Goal: Information Seeking & Learning: Learn about a topic

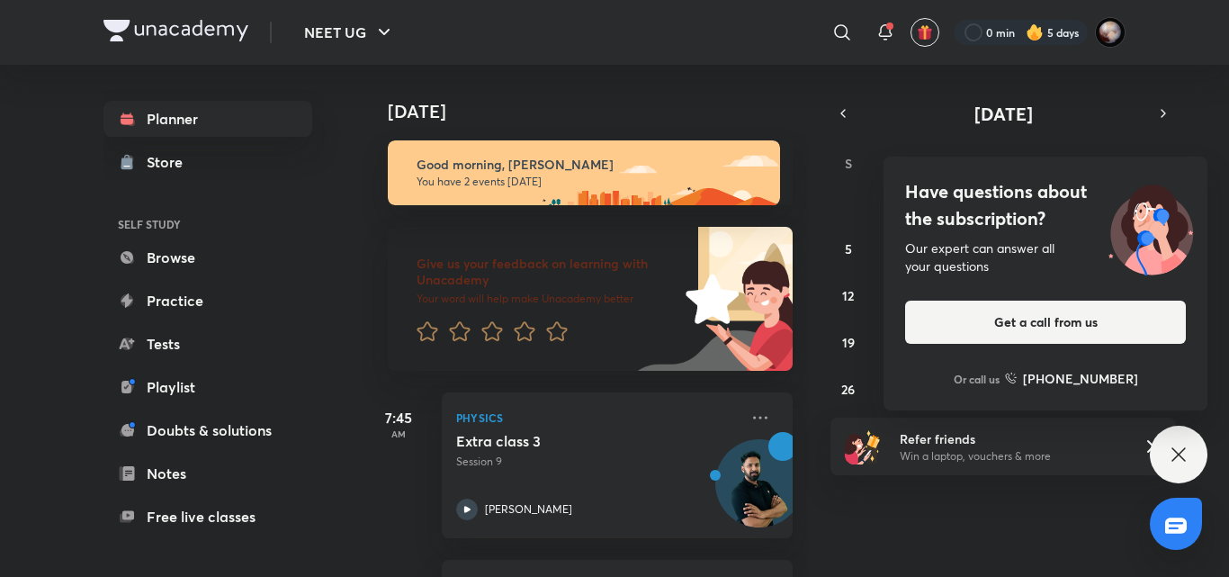
click at [1177, 453] on icon at bounding box center [1177, 453] width 13 height 13
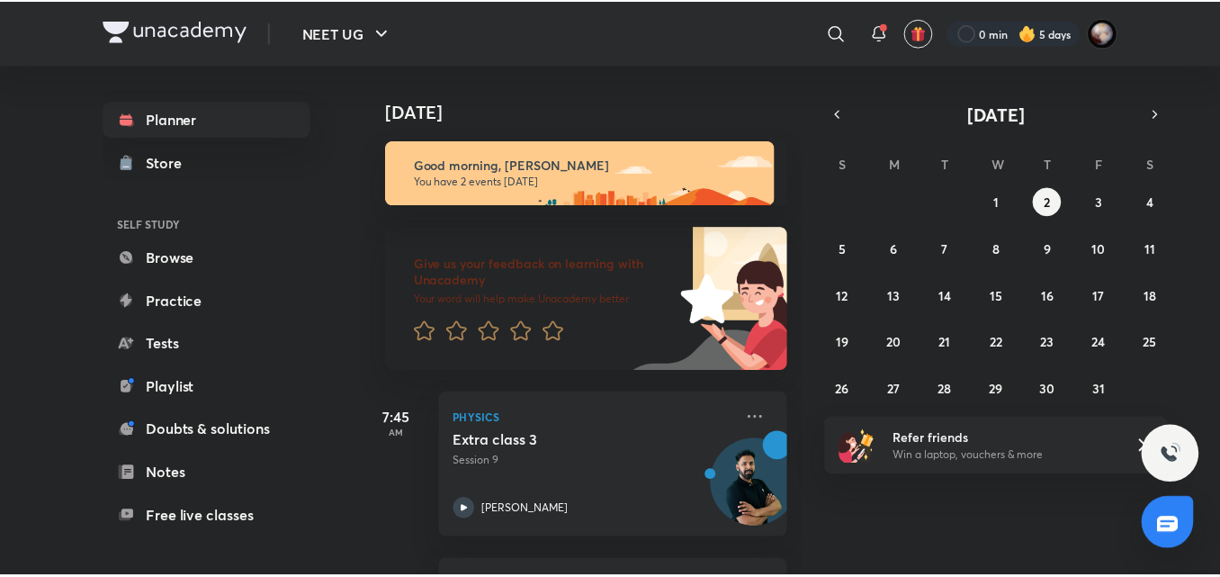
scroll to position [157, 0]
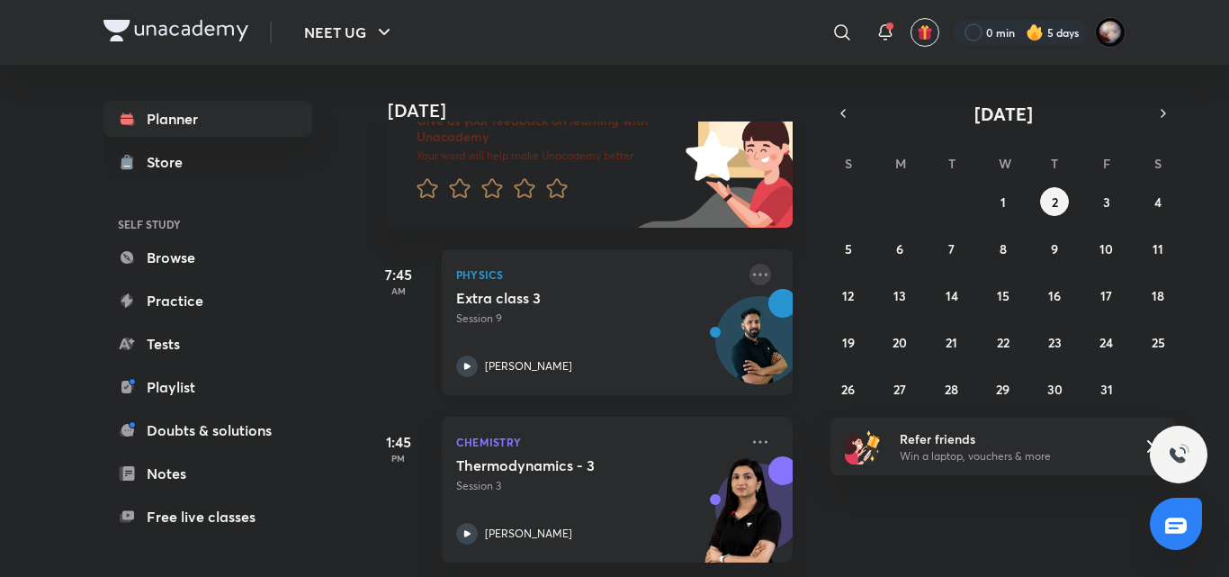
click at [749, 264] on icon at bounding box center [760, 275] width 22 height 22
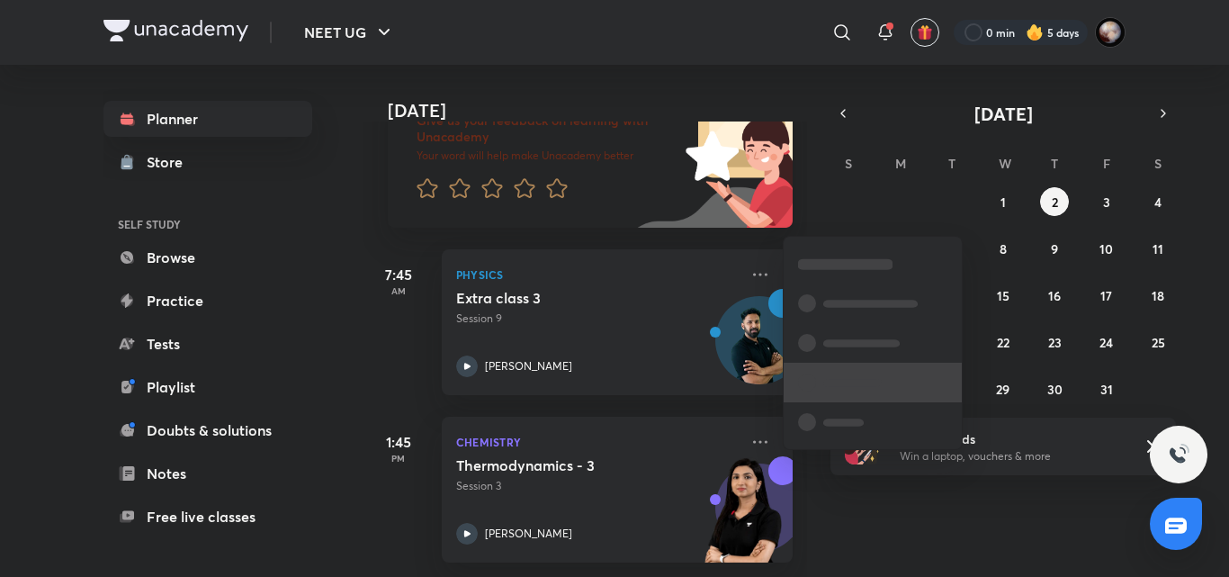
click at [843, 385] on span at bounding box center [852, 382] width 58 height 7
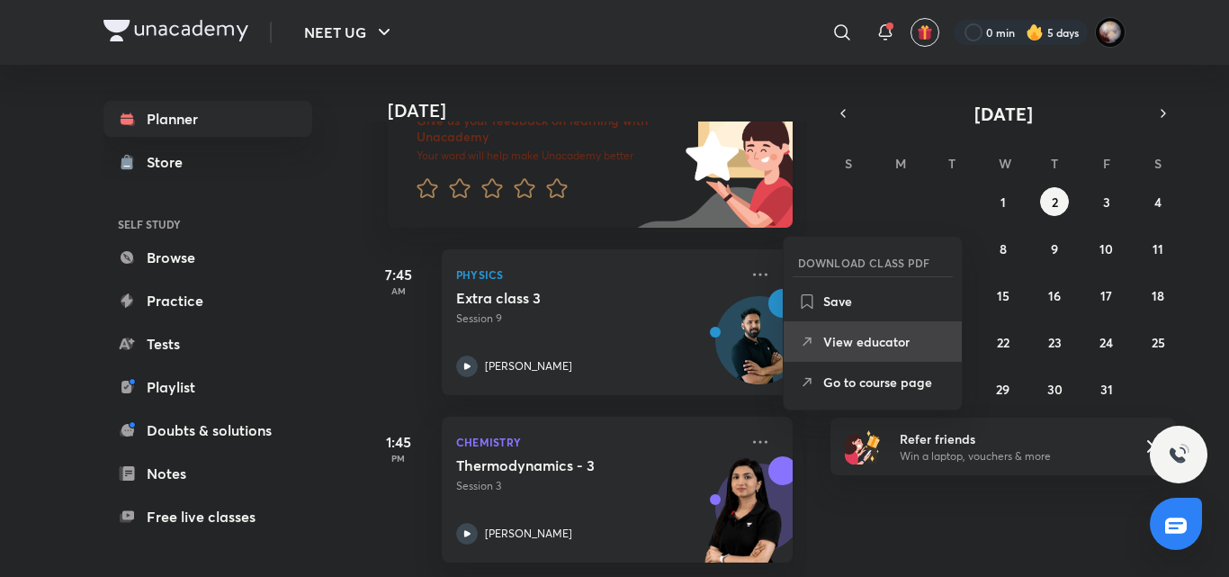
click at [836, 347] on p "View educator" at bounding box center [885, 341] width 124 height 19
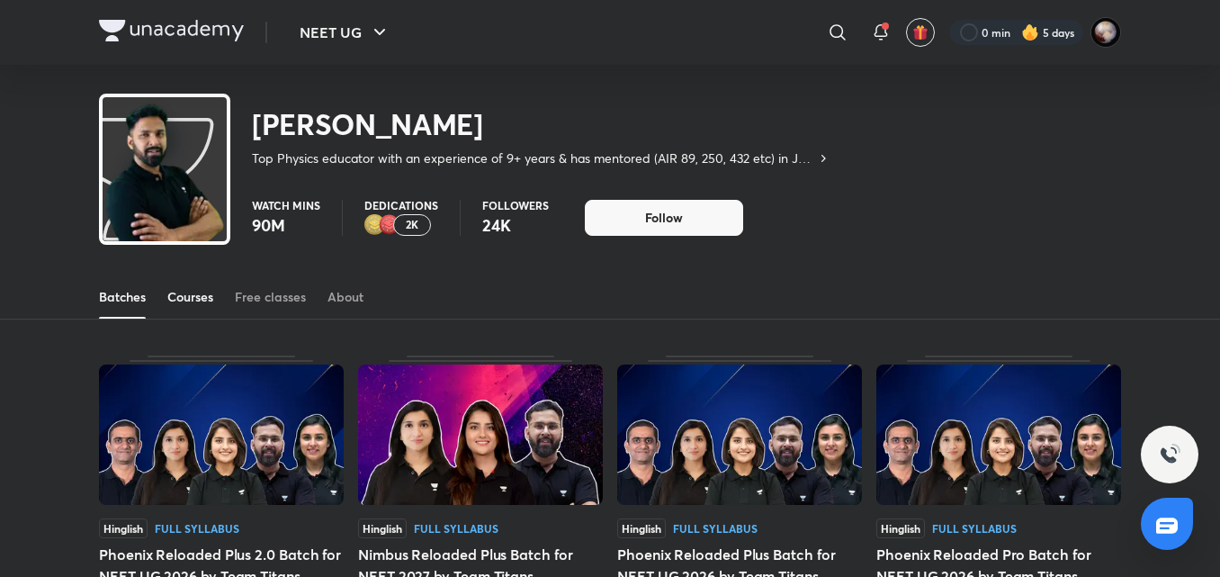
click at [198, 294] on div "Courses" at bounding box center [190, 297] width 46 height 18
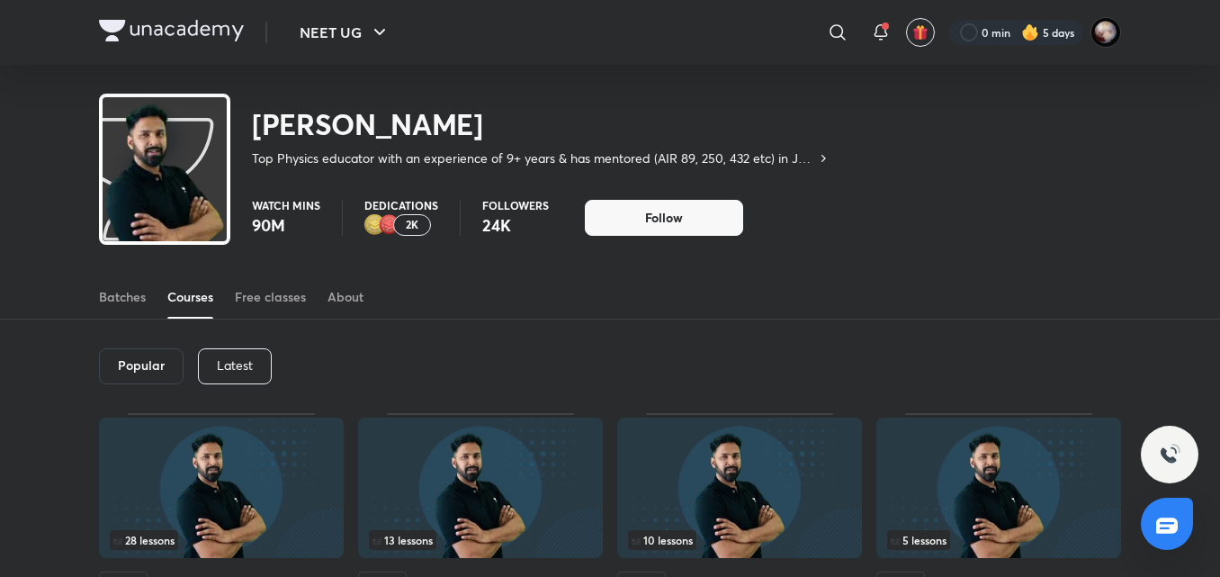
click at [231, 359] on p "Latest" at bounding box center [235, 365] width 36 height 14
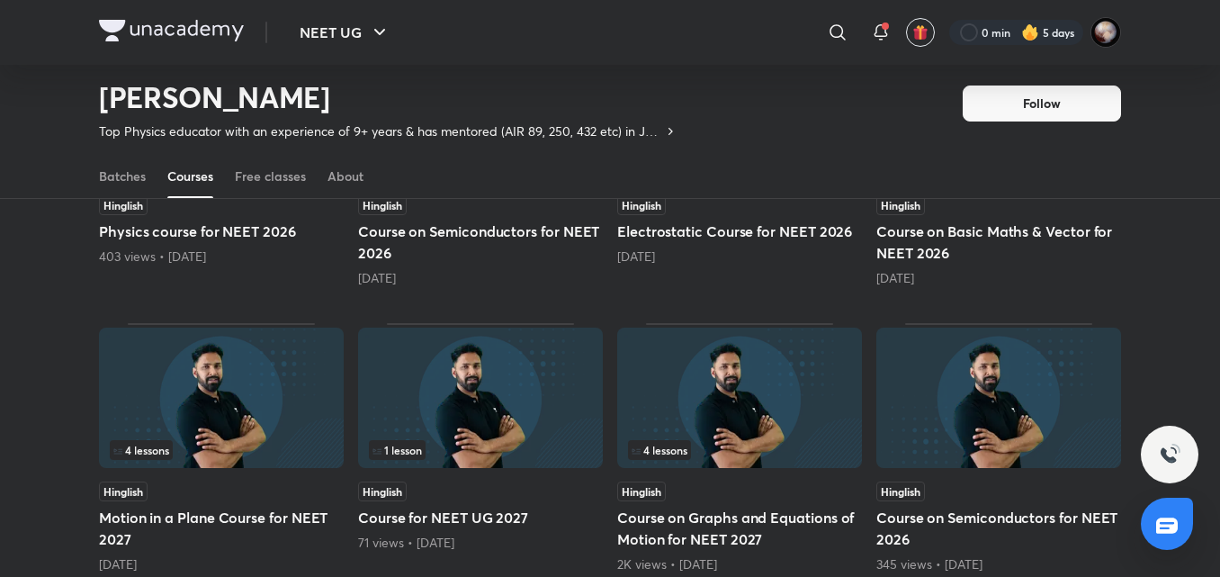
scroll to position [610, 0]
click at [453, 251] on h5 "Course on Semiconductors for NEET 2026" at bounding box center [480, 241] width 245 height 43
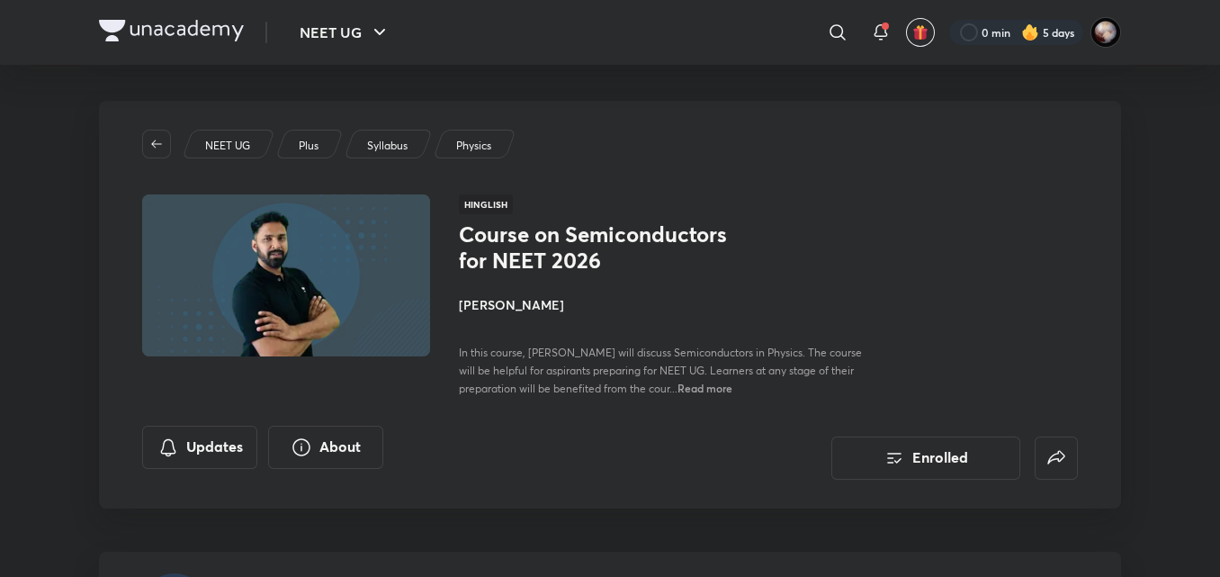
click at [219, 27] on img at bounding box center [171, 31] width 145 height 22
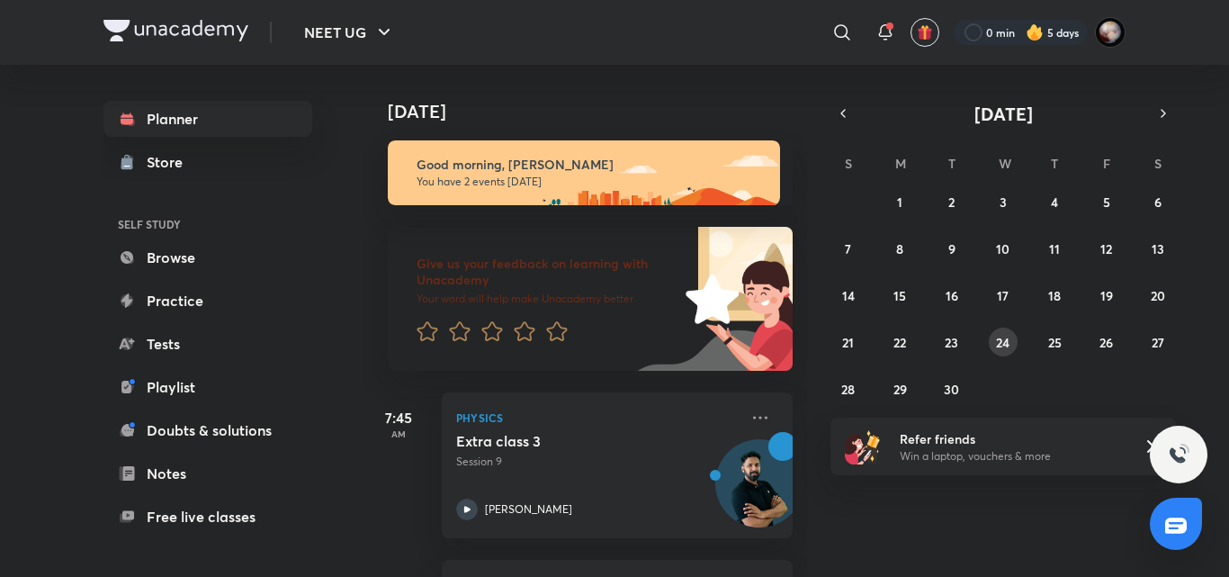
click at [998, 334] on abbr "24" at bounding box center [1002, 342] width 13 height 17
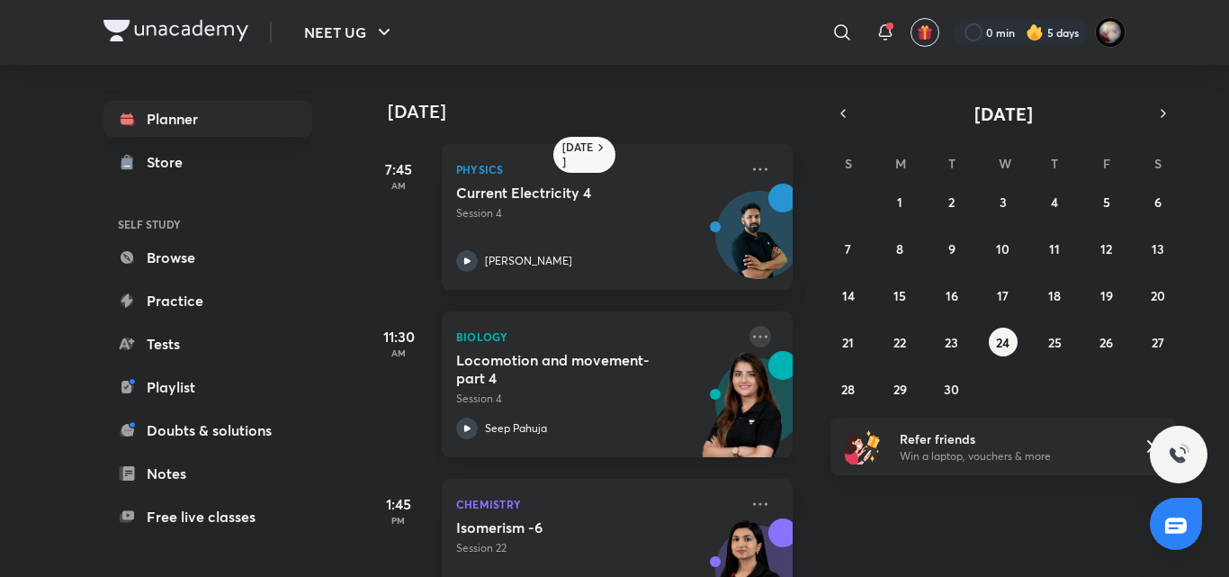
click at [755, 340] on icon at bounding box center [760, 337] width 22 height 22
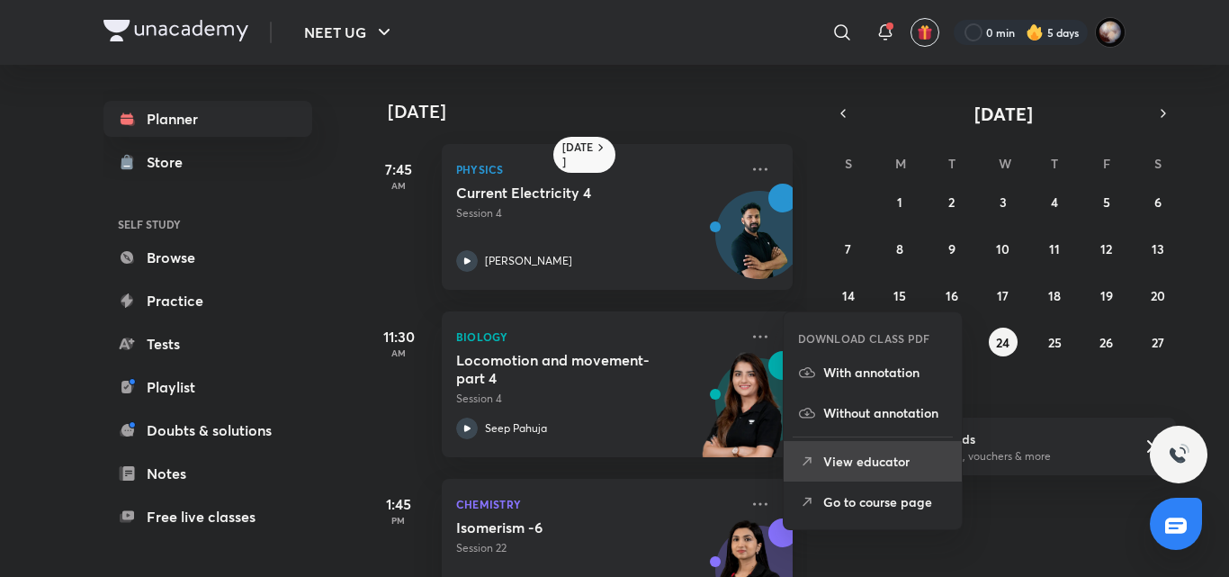
click at [857, 461] on p "View educator" at bounding box center [885, 461] width 124 height 19
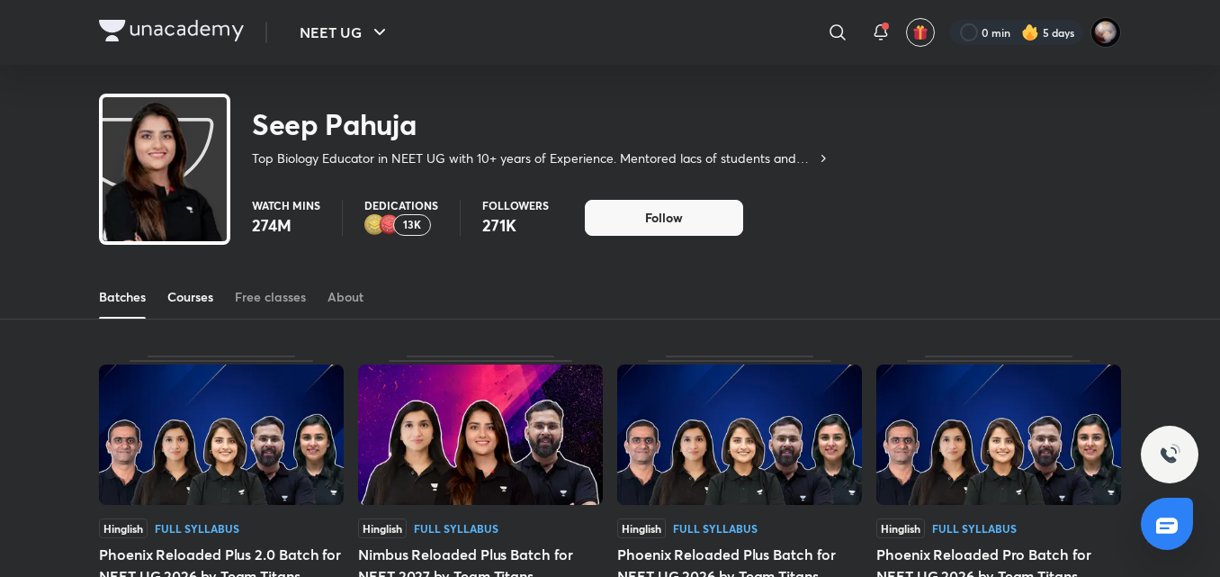
click at [200, 297] on div "Courses" at bounding box center [190, 297] width 46 height 18
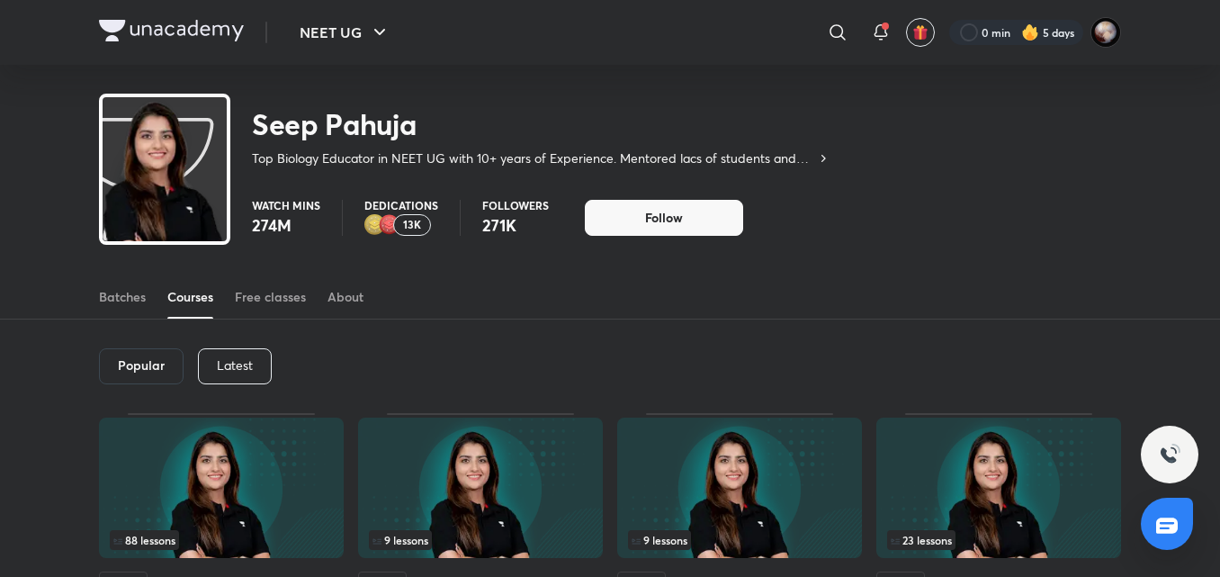
click at [227, 355] on div "Latest" at bounding box center [235, 366] width 74 height 36
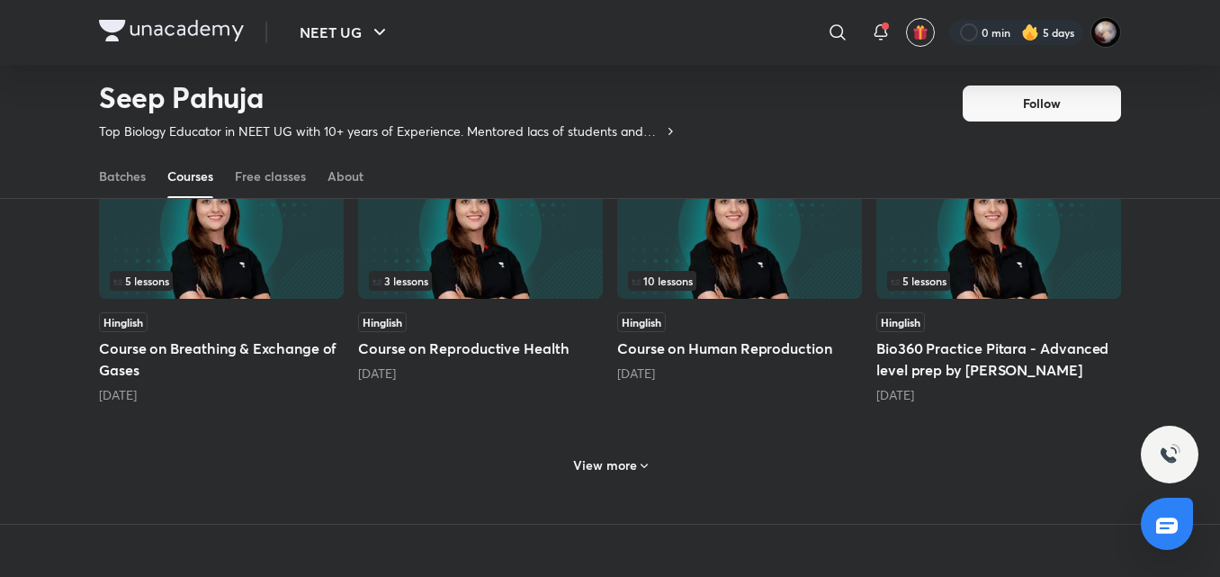
scroll to position [777, 0]
click at [523, 370] on div "2 months ago" at bounding box center [480, 374] width 245 height 18
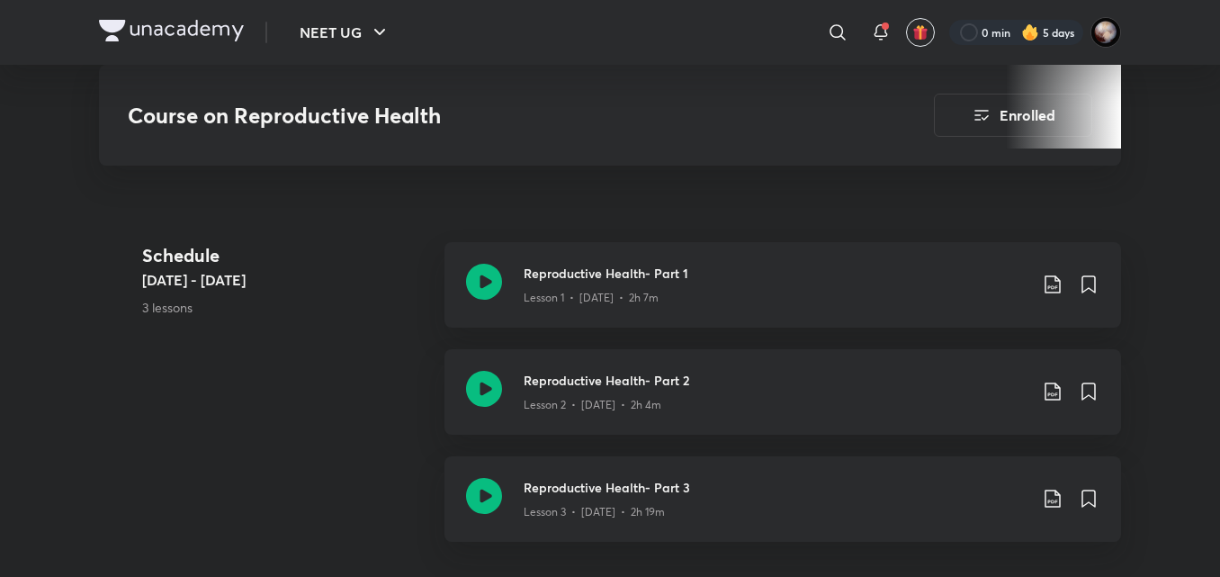
scroll to position [625, 0]
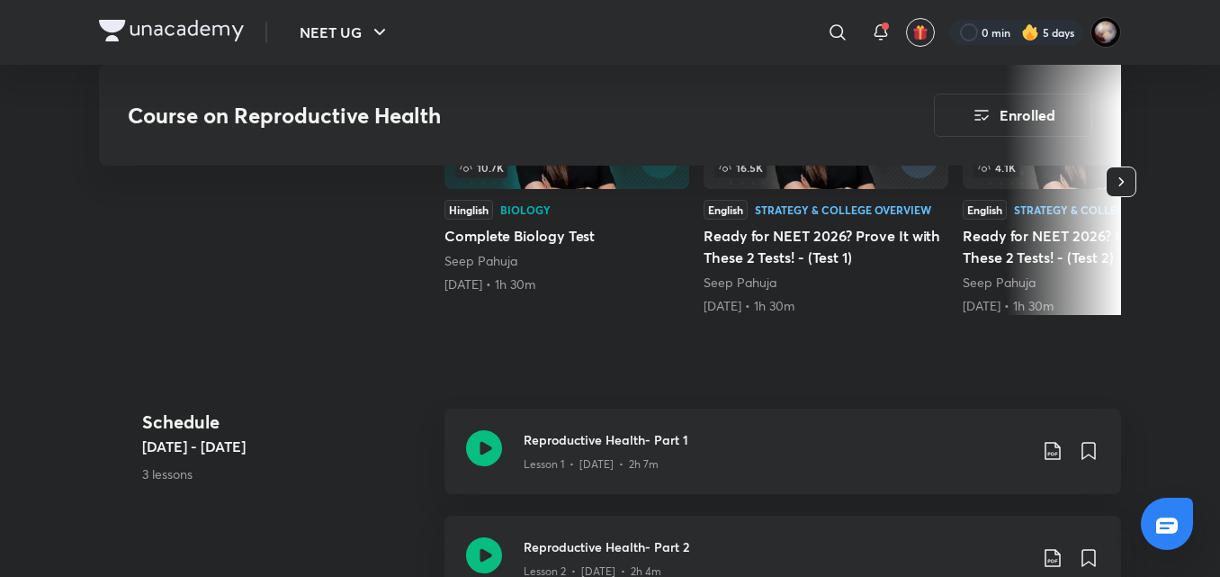
scroll to position [777, 0]
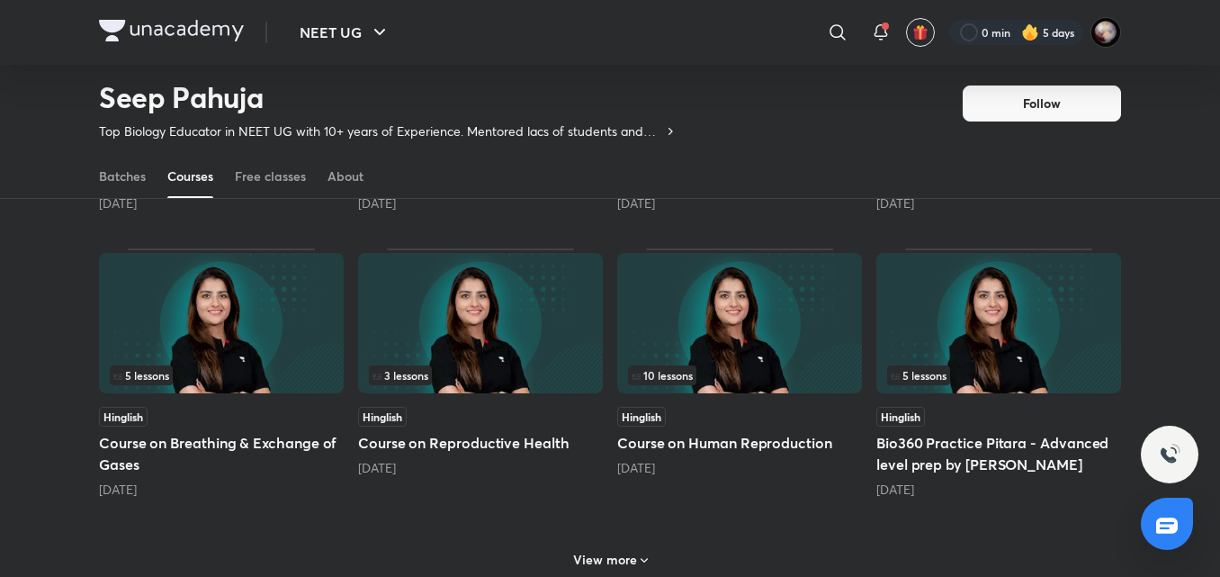
scroll to position [685, 0]
click at [704, 428] on div "Hinglish Course on Human Reproduction 2 months ago" at bounding box center [739, 441] width 245 height 70
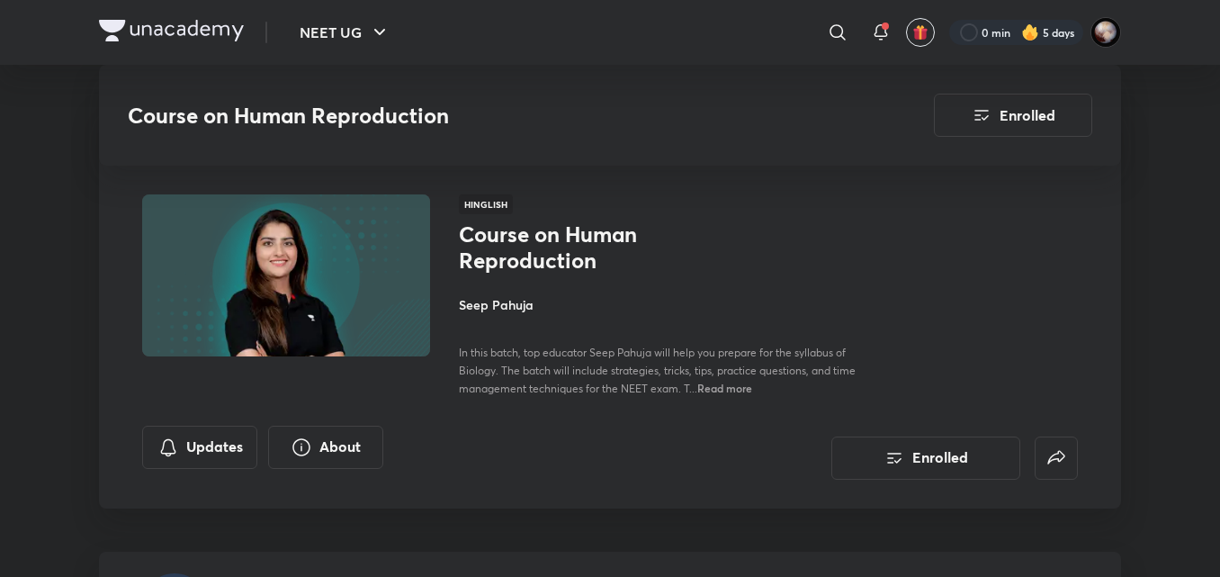
scroll to position [685, 0]
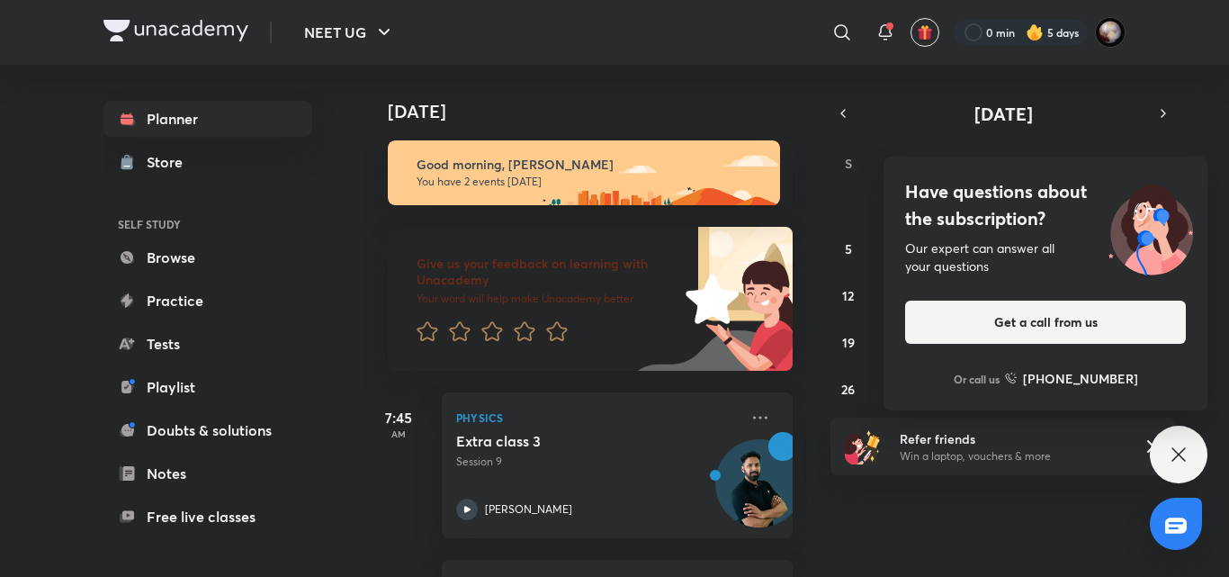
click at [1189, 453] on div "Have questions about the subscription? Our expert can answer all your questions…" at bounding box center [1179, 455] width 58 height 58
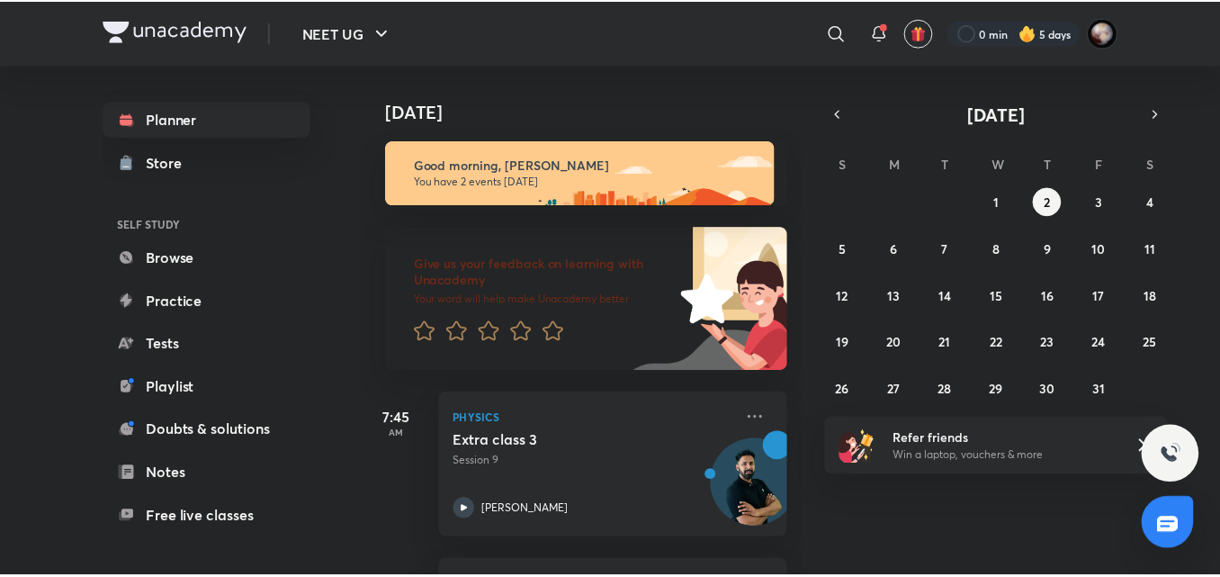
scroll to position [157, 0]
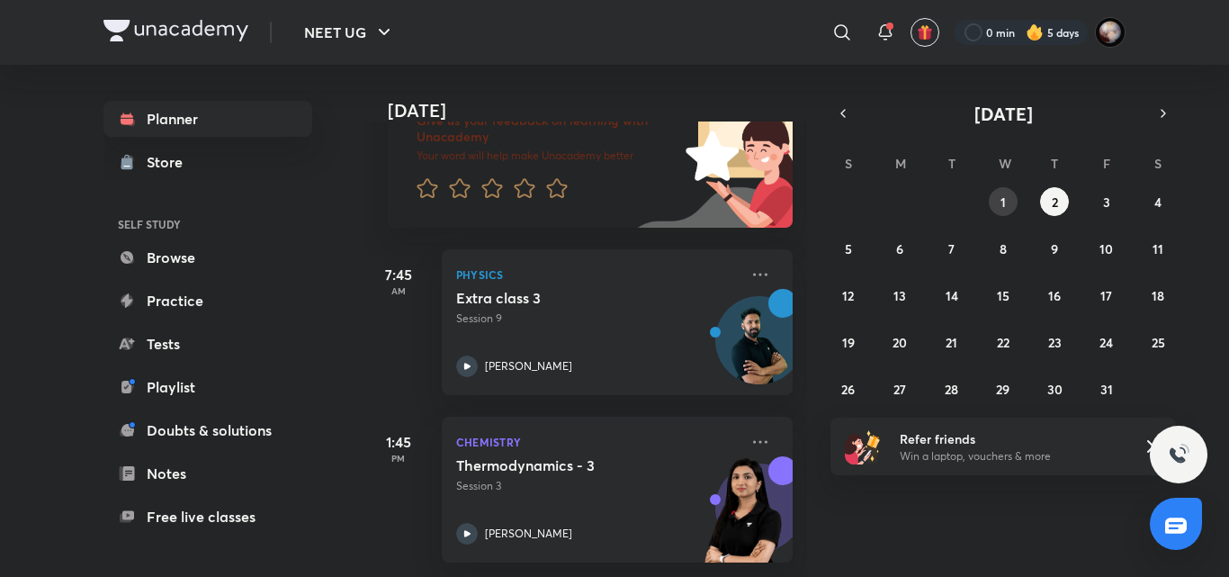
click at [1009, 200] on button "1" at bounding box center [1003, 201] width 29 height 29
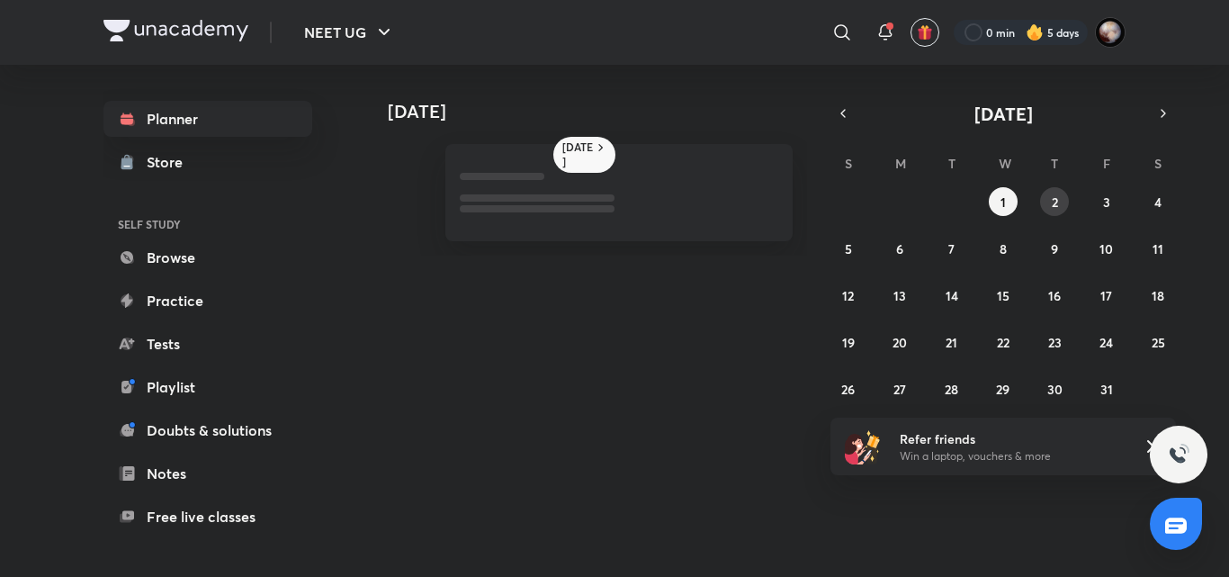
click at [1057, 198] on abbr "2" at bounding box center [1055, 201] width 6 height 17
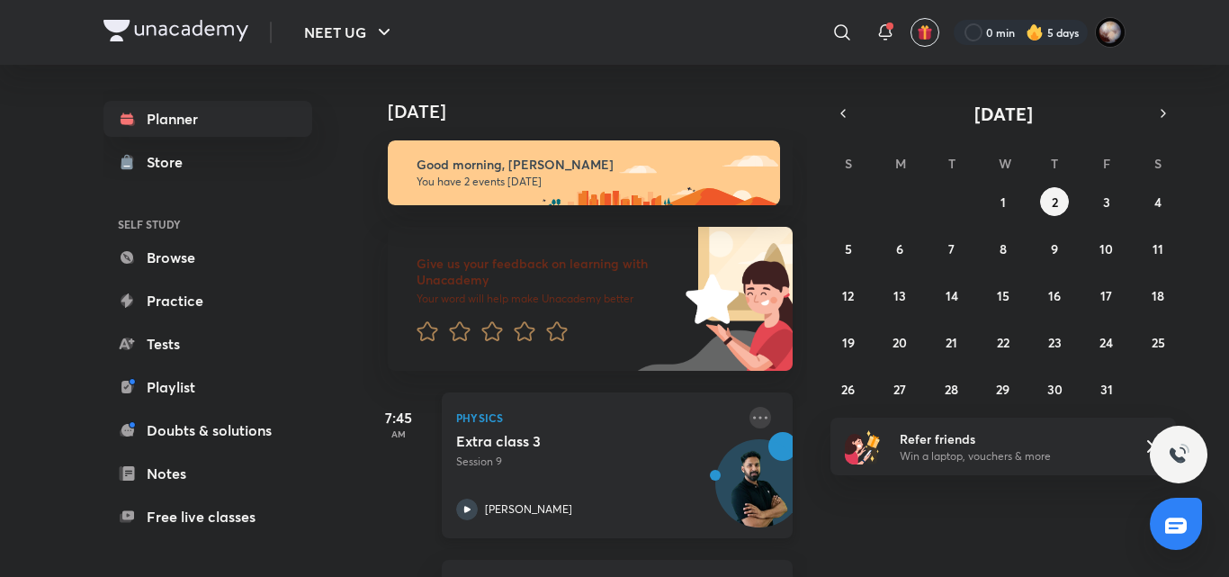
click at [749, 418] on icon at bounding box center [760, 418] width 22 height 22
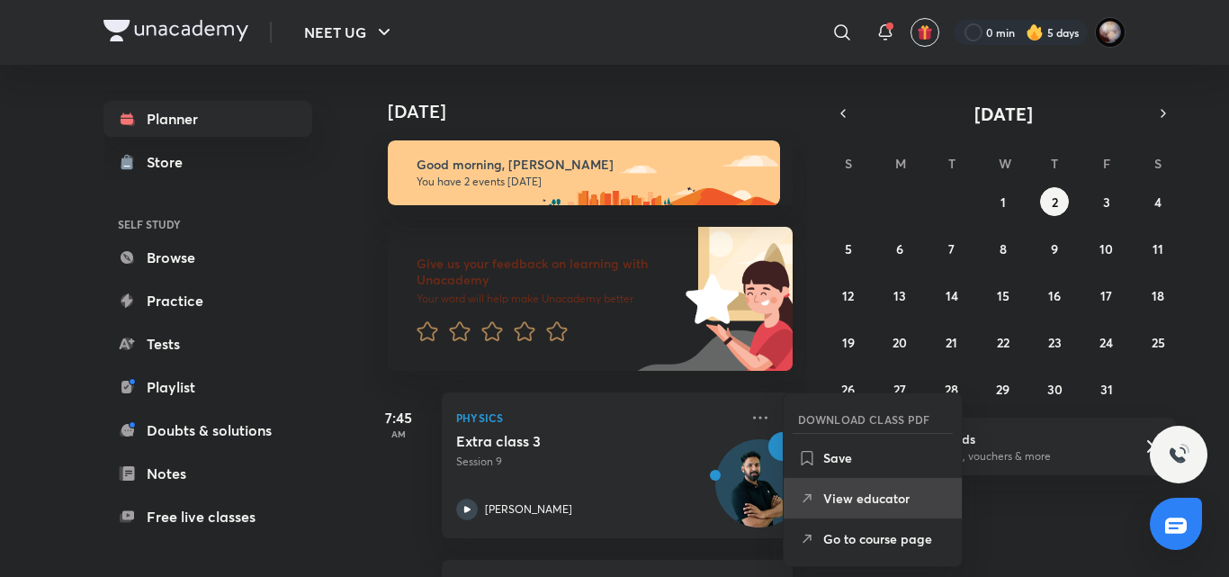
click at [862, 487] on li "View educator" at bounding box center [873, 498] width 178 height 40
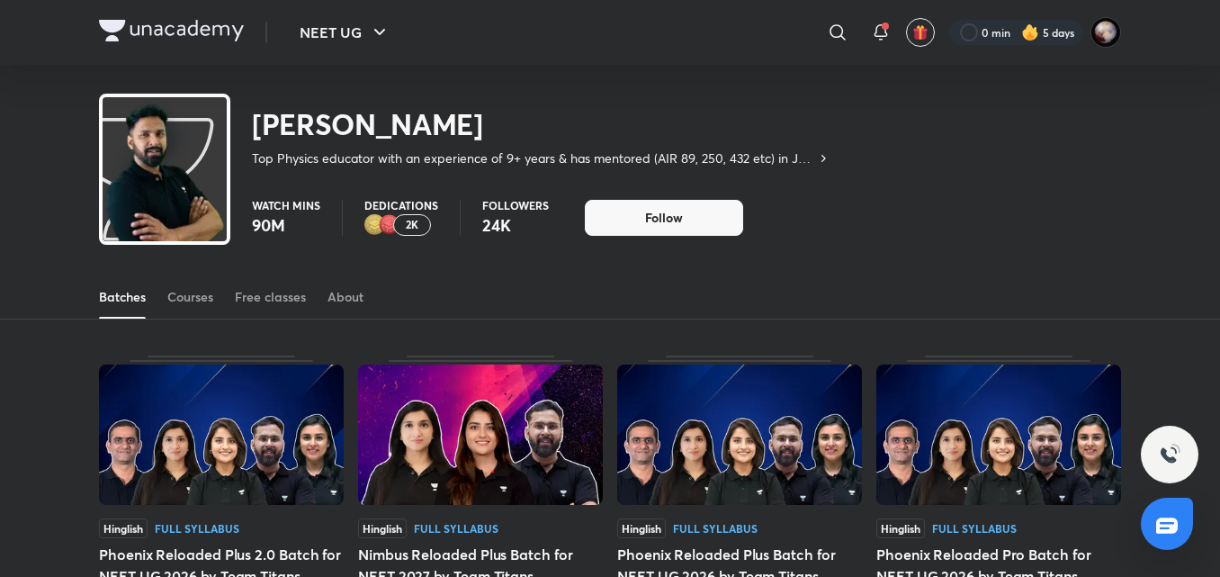
click at [206, 293] on div "Courses" at bounding box center [190, 297] width 46 height 18
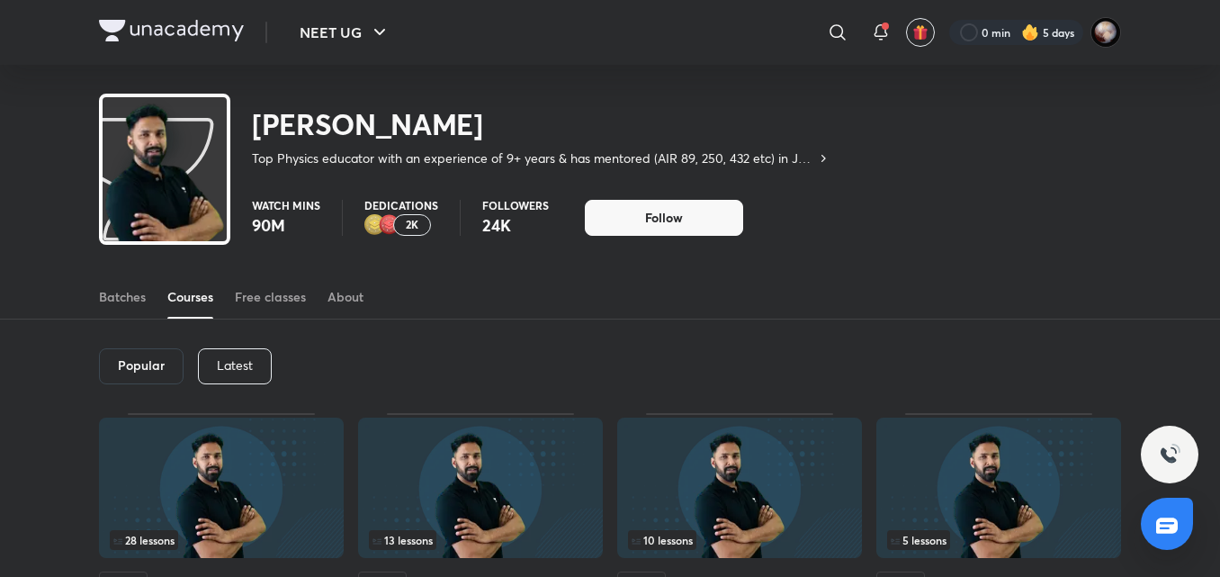
click at [249, 363] on p "Latest" at bounding box center [235, 365] width 36 height 14
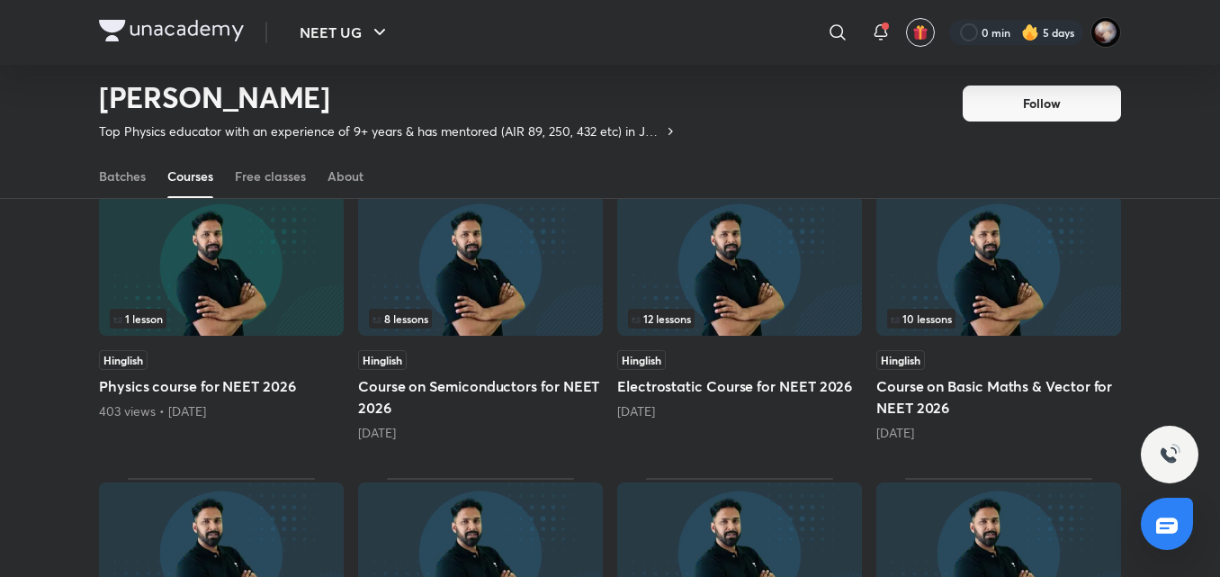
scroll to position [504, 0]
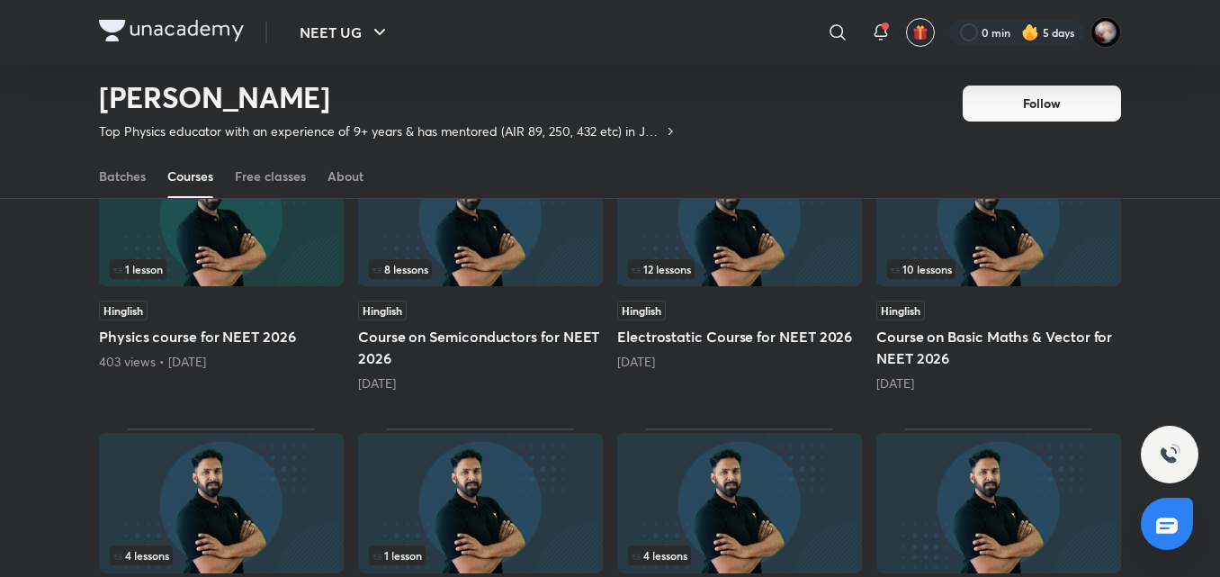
click at [445, 339] on h5 "Course on Semiconductors for NEET 2026" at bounding box center [480, 347] width 245 height 43
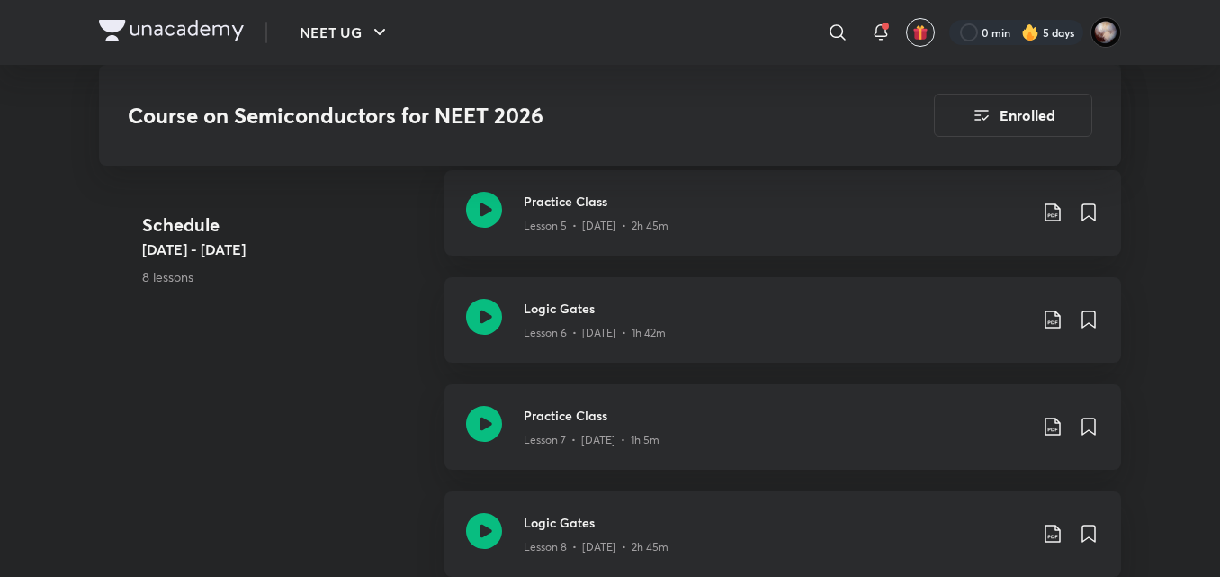
scroll to position [1497, 0]
click at [479, 318] on icon at bounding box center [484, 316] width 36 height 36
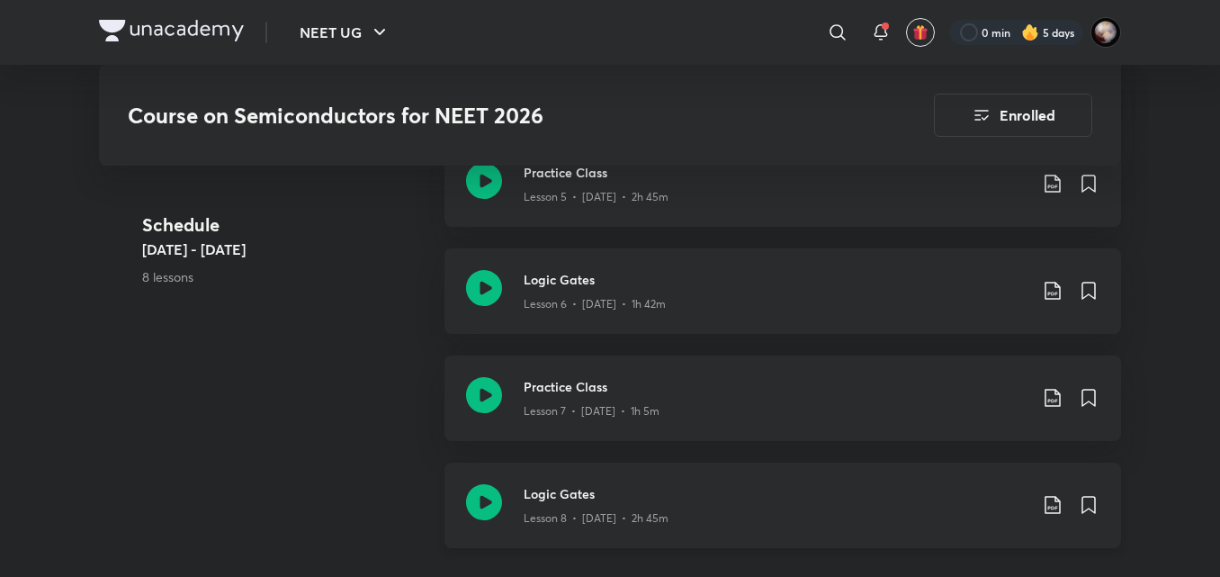
scroll to position [1552, 0]
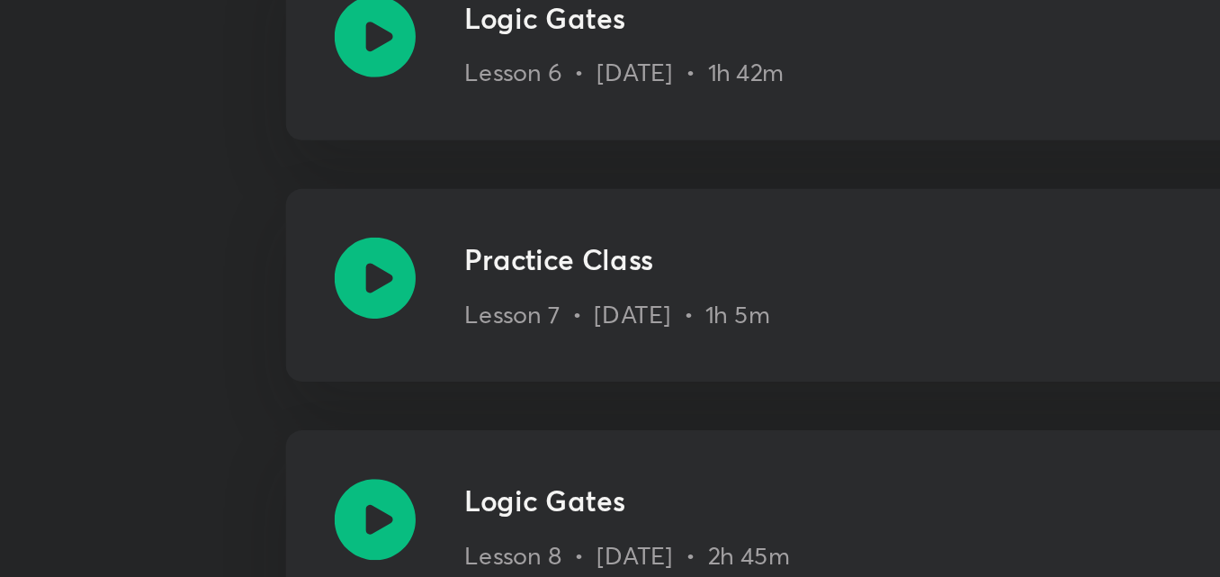
click at [380, 348] on div "Schedule [DATE] - [DATE] 8 lessons Semiconductors 1 Lesson 1 • [DATE] • 1h 37m …" at bounding box center [610, 114] width 1022 height 857
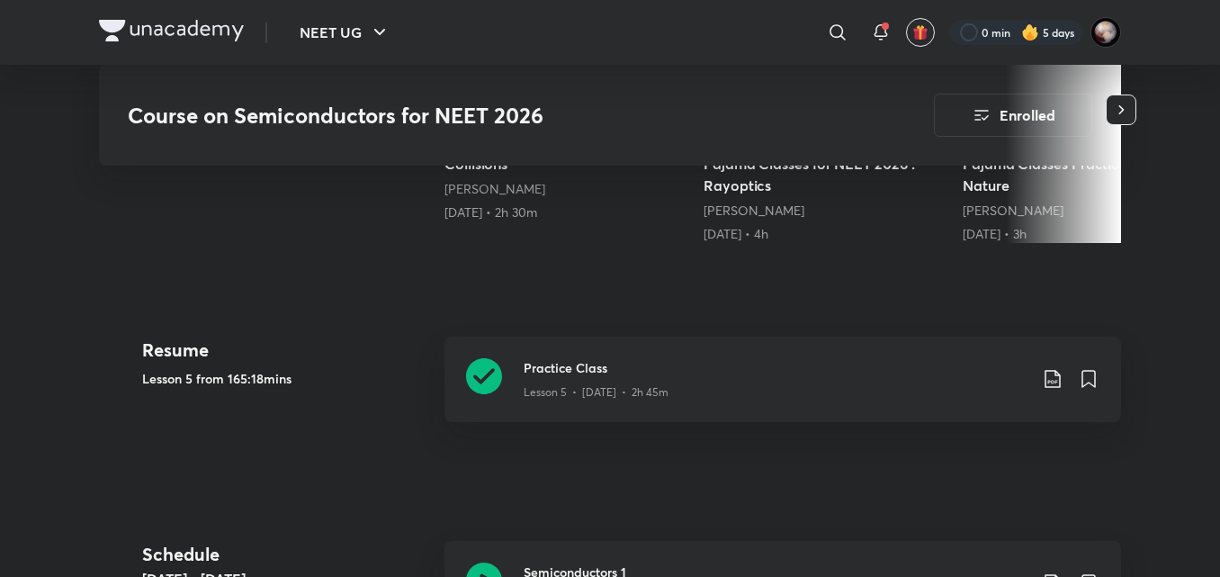
scroll to position [504, 0]
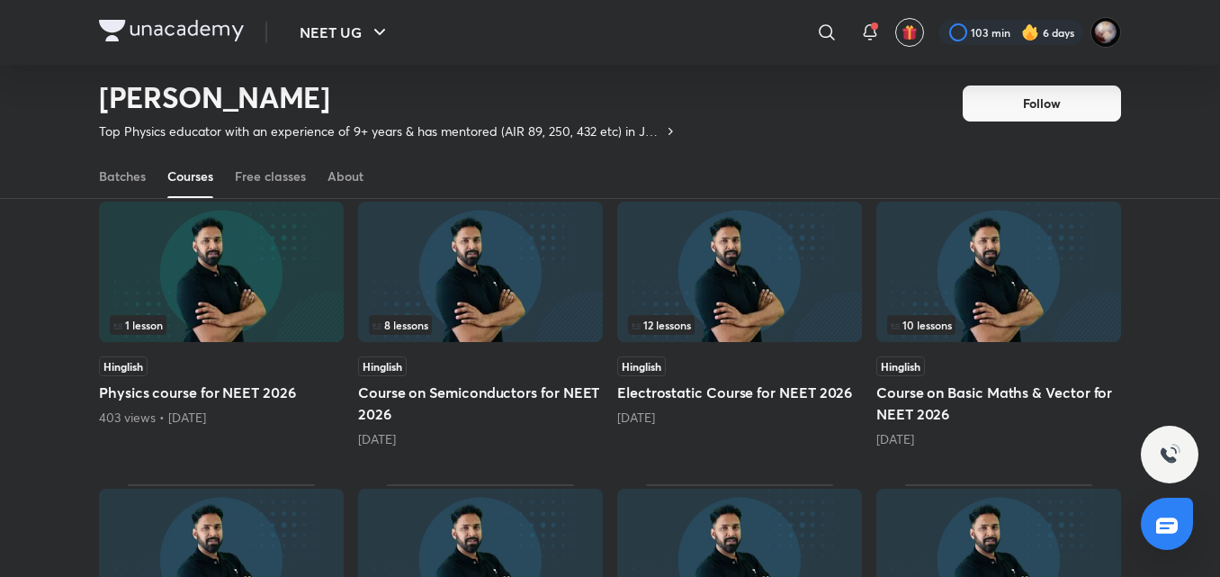
scroll to position [447, 0]
click at [681, 390] on h5 "Electrostatic Course for NEET 2026" at bounding box center [739, 393] width 245 height 22
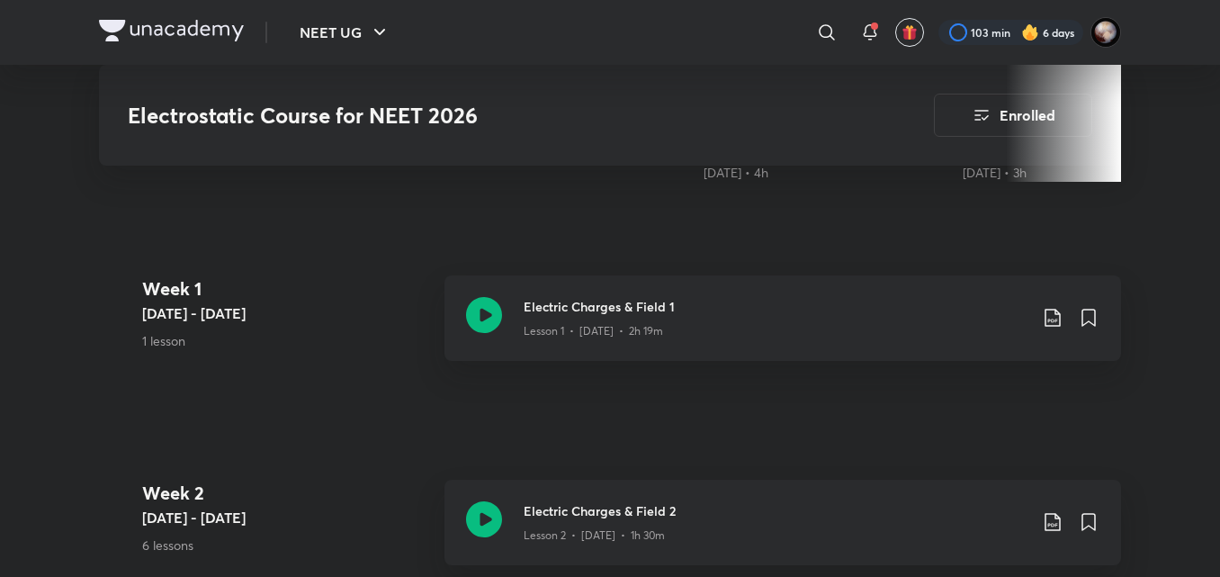
scroll to position [758, 0]
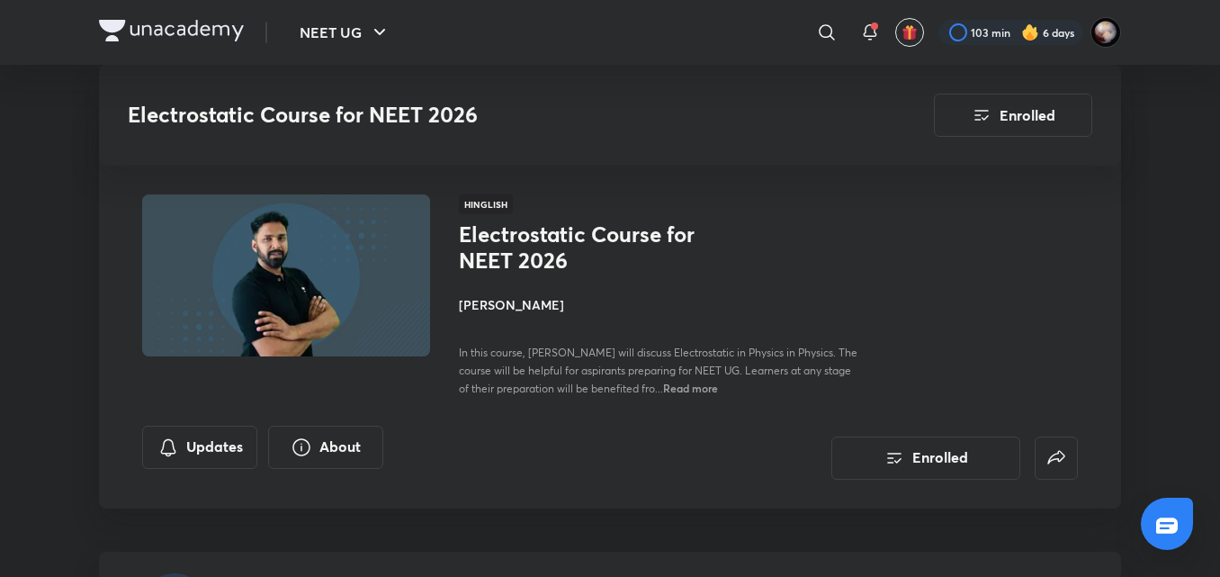
scroll to position [447, 0]
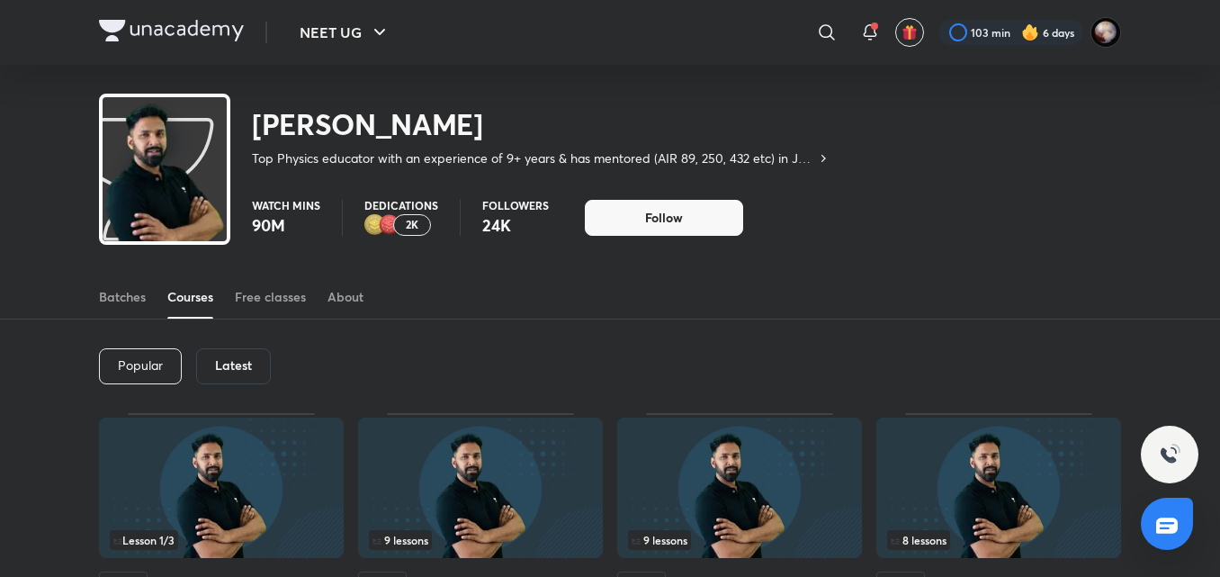
click at [158, 41] on div at bounding box center [171, 33] width 145 height 26
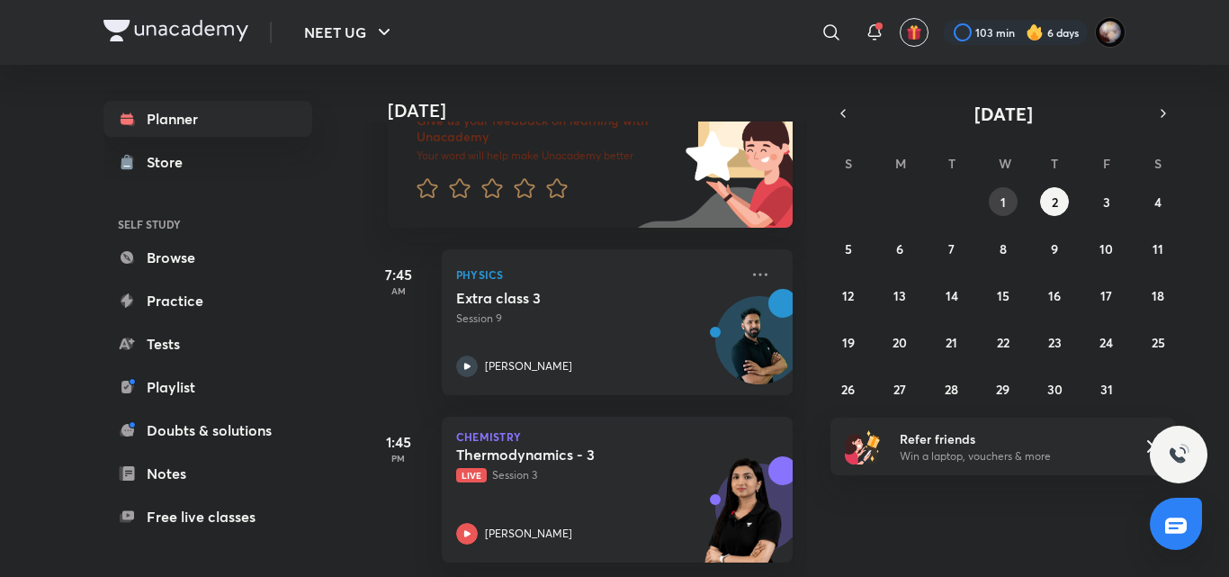
click at [1000, 197] on abbr "1" at bounding box center [1002, 201] width 5 height 17
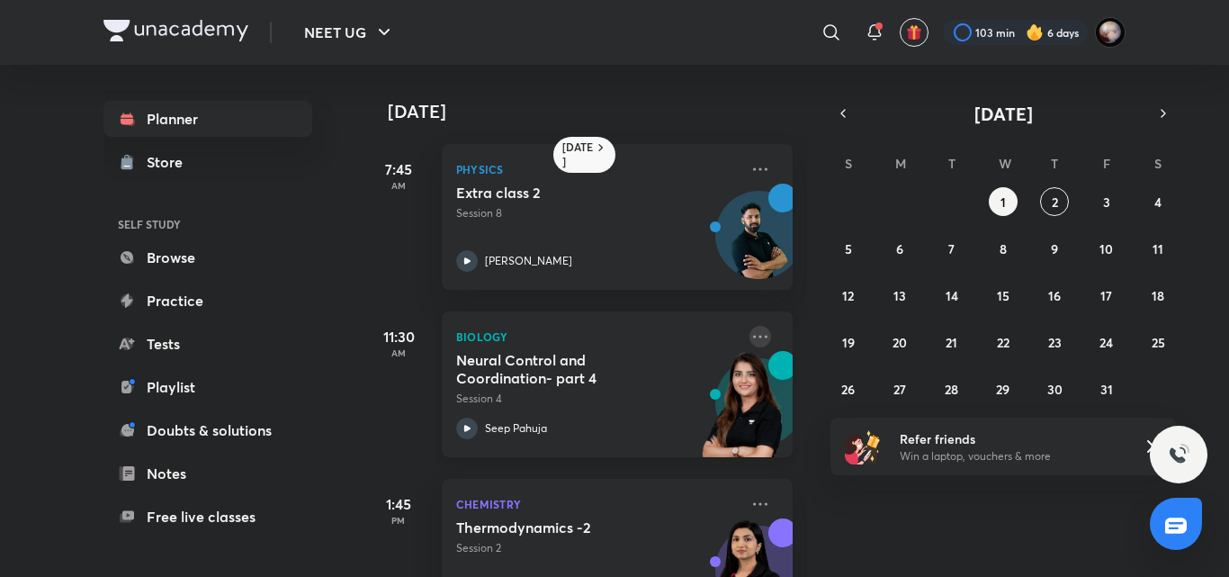
click at [751, 338] on icon at bounding box center [760, 337] width 22 height 22
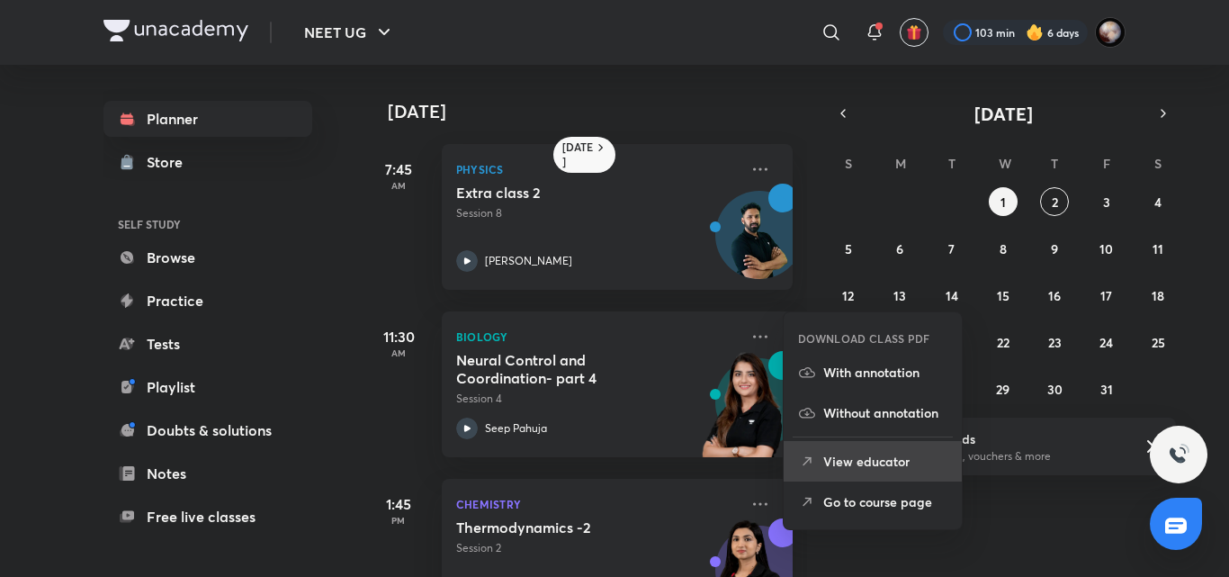
click at [887, 462] on p "View educator" at bounding box center [885, 461] width 124 height 19
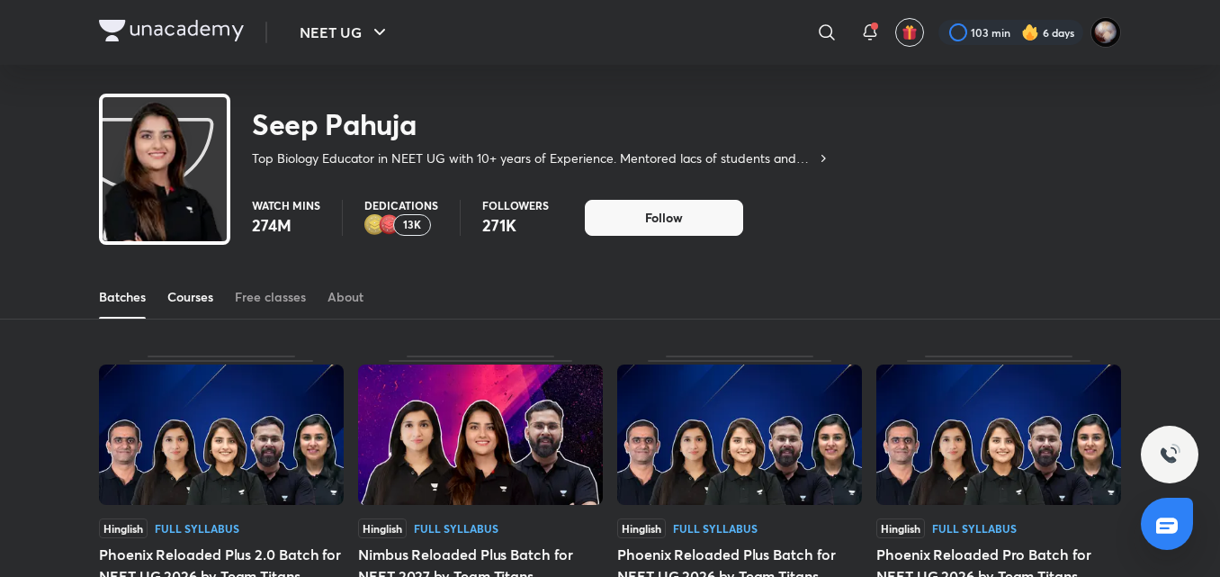
click at [198, 306] on link "Courses" at bounding box center [190, 296] width 46 height 43
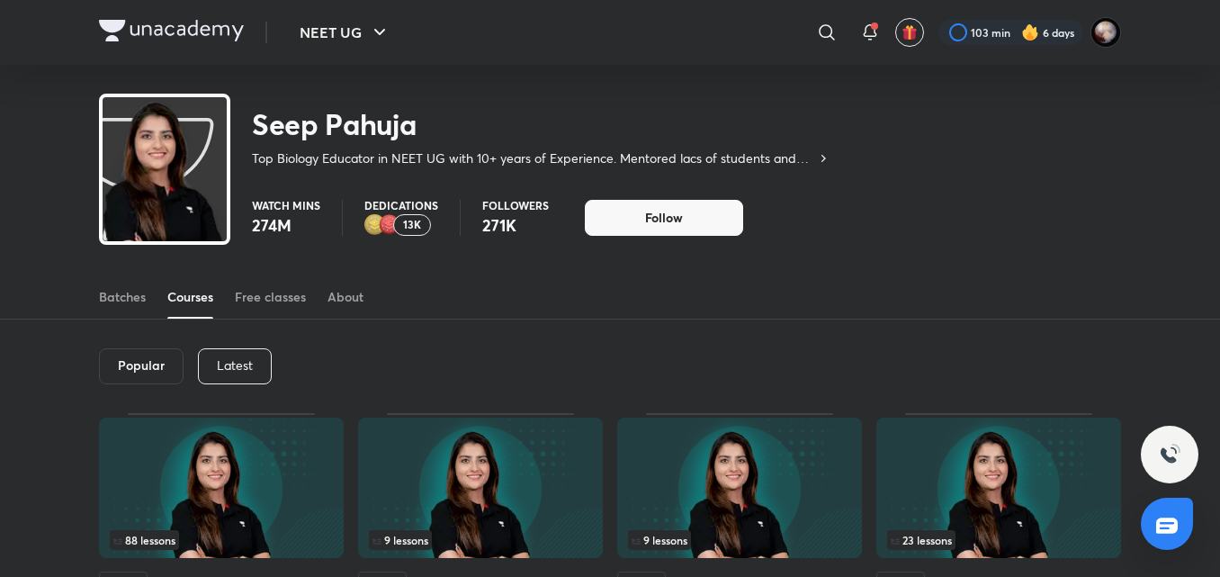
click at [248, 352] on div "Latest" at bounding box center [235, 366] width 74 height 36
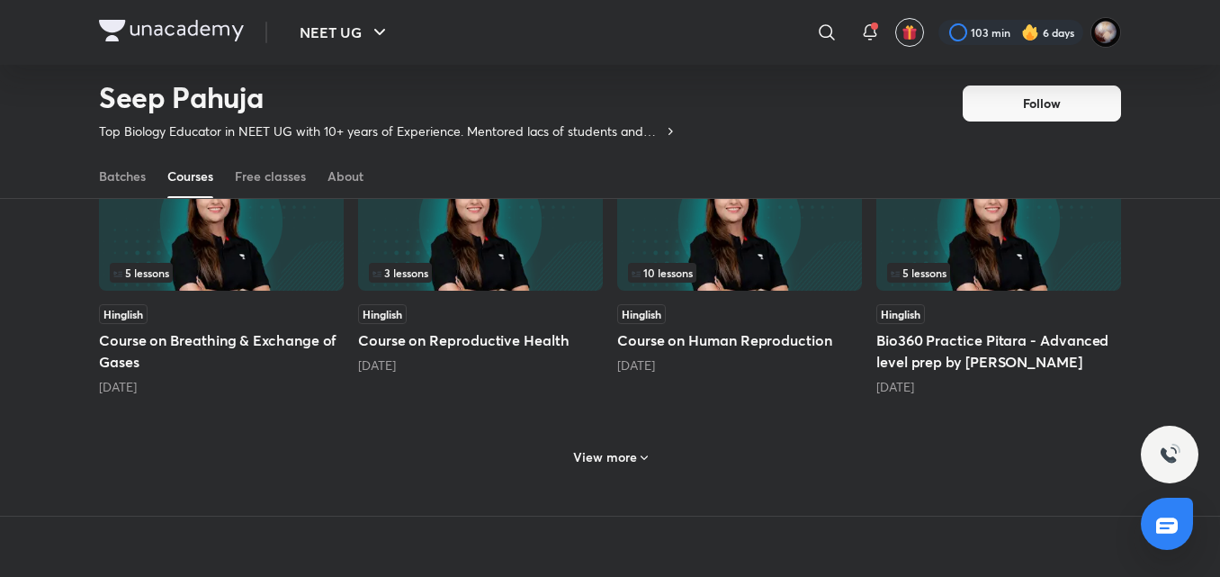
scroll to position [787, 0]
click at [733, 359] on div "2 months ago" at bounding box center [739, 364] width 245 height 18
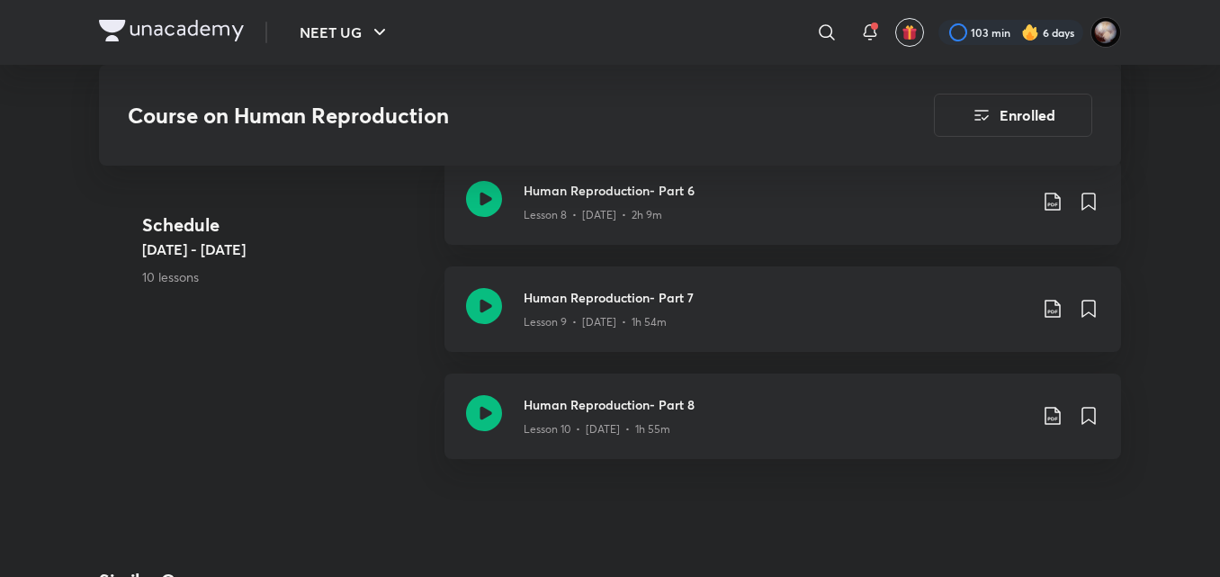
scroll to position [1846, 0]
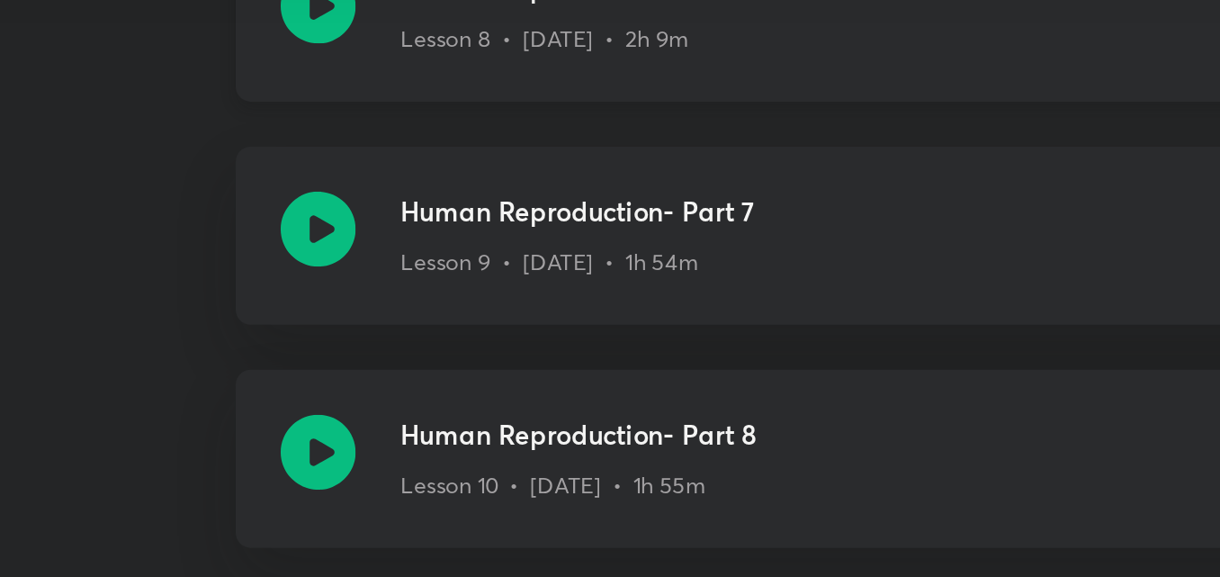
click at [481, 203] on icon at bounding box center [484, 200] width 36 height 36
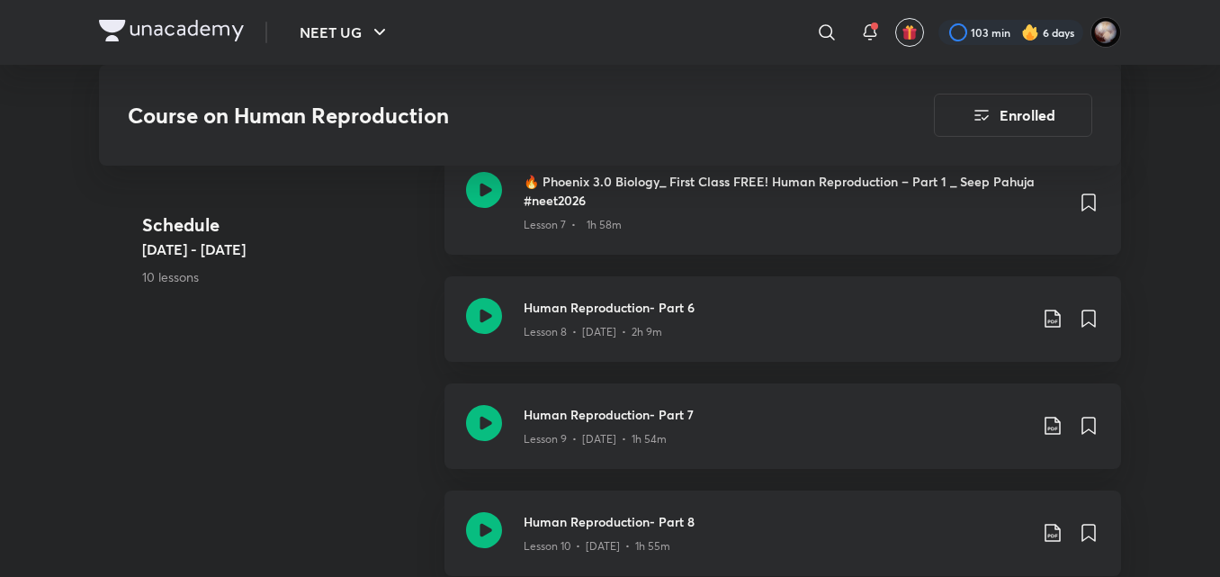
scroll to position [1766, 0]
